Goal: Information Seeking & Learning: Learn about a topic

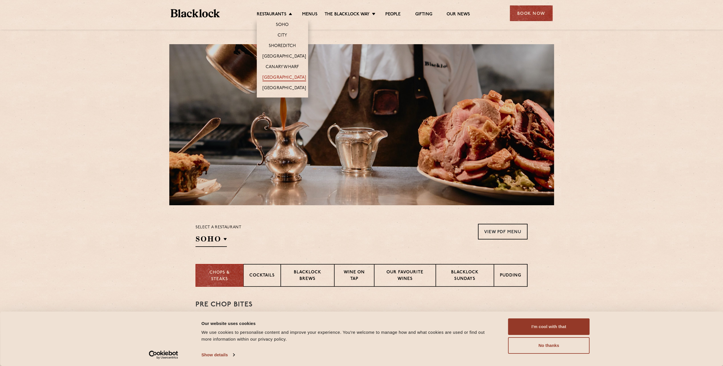
click at [283, 76] on link "[GEOGRAPHIC_DATA]" at bounding box center [284, 78] width 44 height 6
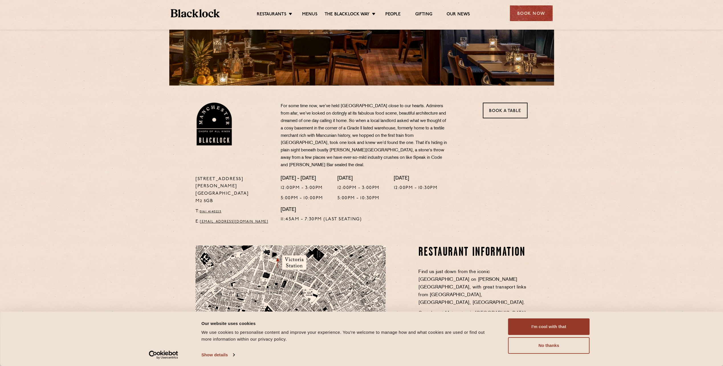
scroll to position [28, 0]
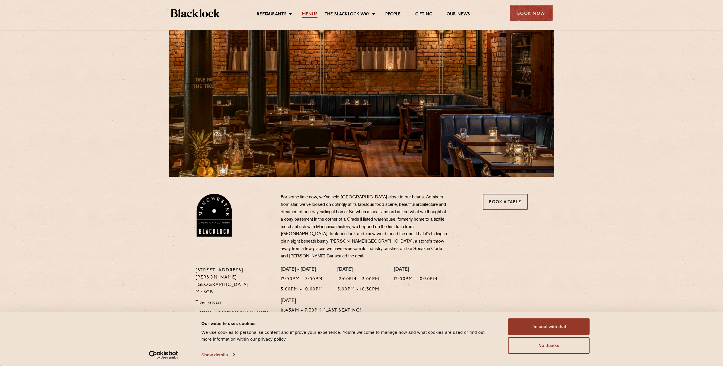
click at [314, 14] on link "Menus" at bounding box center [309, 15] width 15 height 6
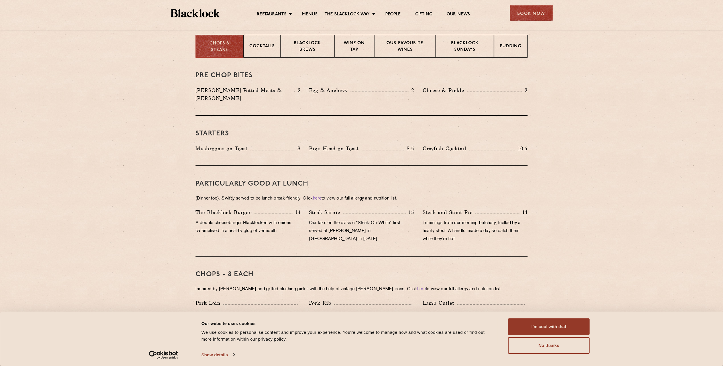
scroll to position [199, 0]
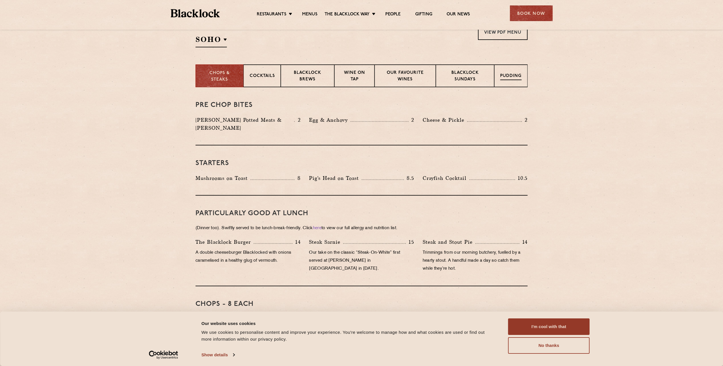
click at [513, 75] on p "Pudding" at bounding box center [510, 76] width 21 height 7
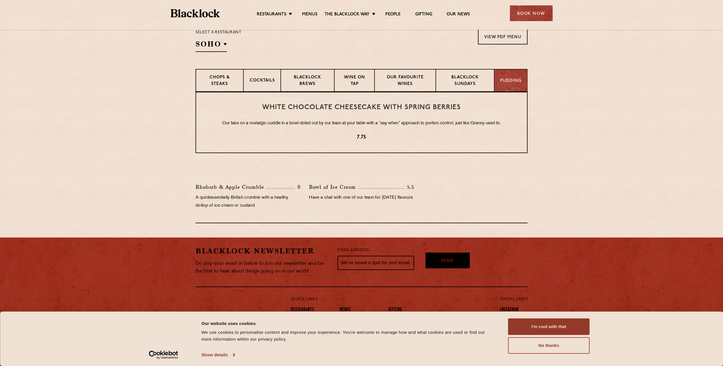
scroll to position [190, 0]
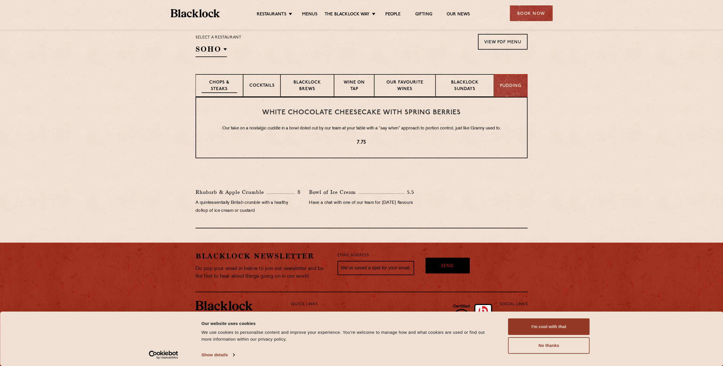
click at [221, 84] on p "Chops & Steaks" at bounding box center [219, 85] width 36 height 13
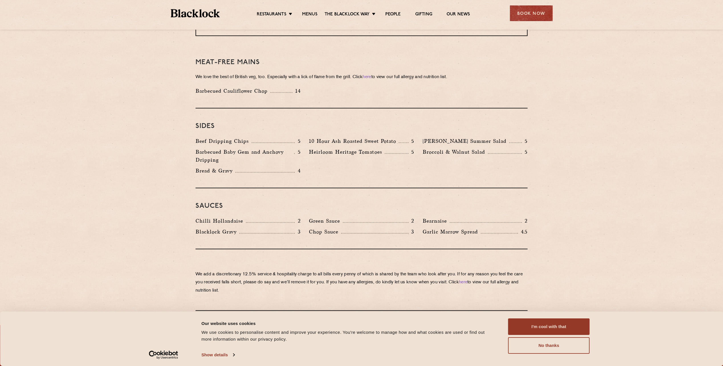
scroll to position [720, 0]
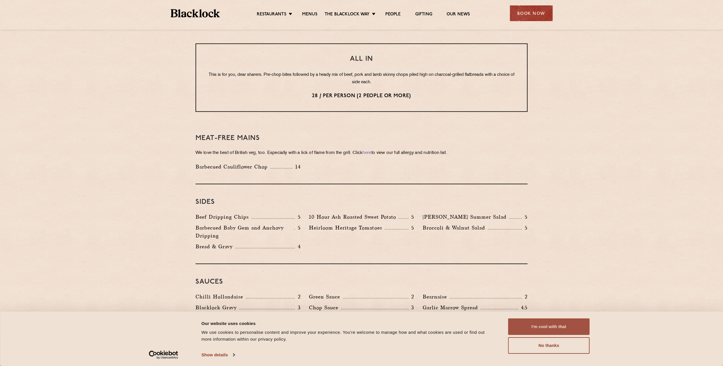
click at [537, 329] on button "I'm cool with that" at bounding box center [548, 326] width 81 height 17
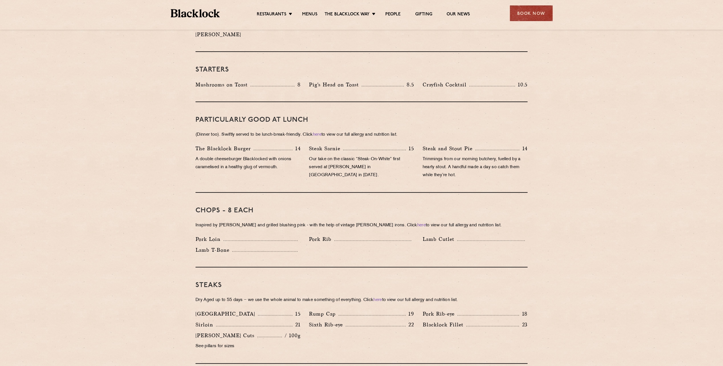
scroll to position [150, 0]
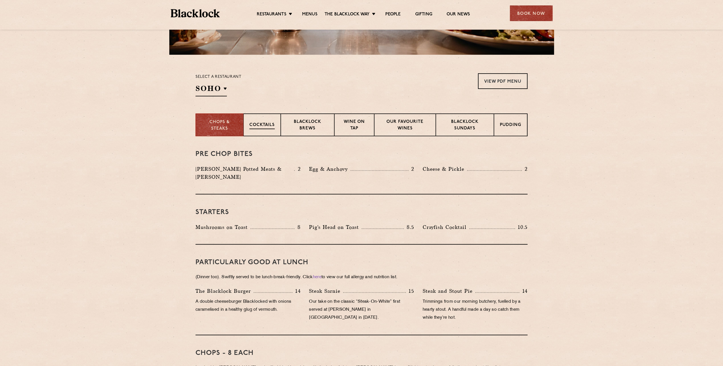
click at [269, 124] on p "Cocktails" at bounding box center [261, 125] width 25 height 7
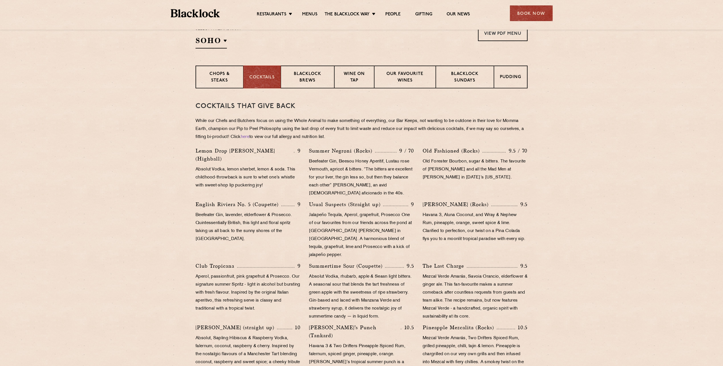
scroll to position [207, 0]
